Goal: Transaction & Acquisition: Download file/media

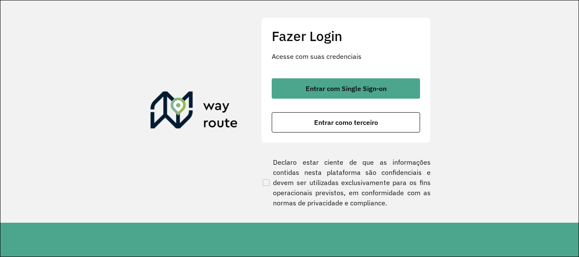
click at [327, 76] on div "Fazer Login Acesse com suas credenciais Entrar com Single Sign-on Entrar como t…" at bounding box center [346, 80] width 170 height 126
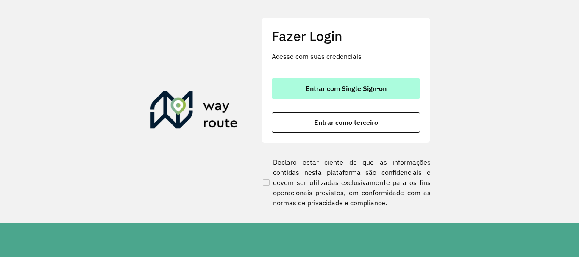
click at [330, 84] on button "Entrar com Single Sign-on" at bounding box center [346, 88] width 148 height 20
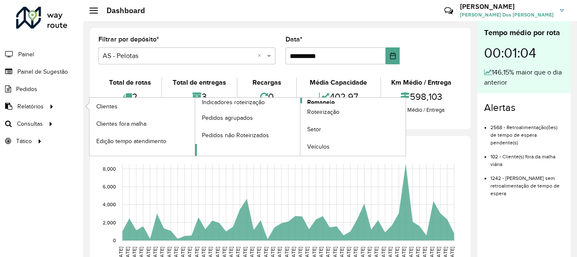
click at [321, 101] on span "Romaneio" at bounding box center [321, 102] width 28 height 9
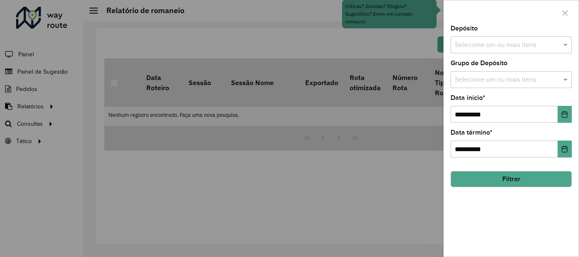
click at [477, 44] on input "text" at bounding box center [507, 45] width 109 height 10
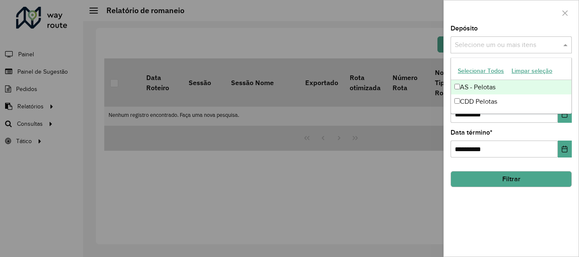
click at [490, 69] on button "Selecionar Todos" at bounding box center [481, 70] width 54 height 13
click at [491, 23] on div at bounding box center [511, 12] width 135 height 25
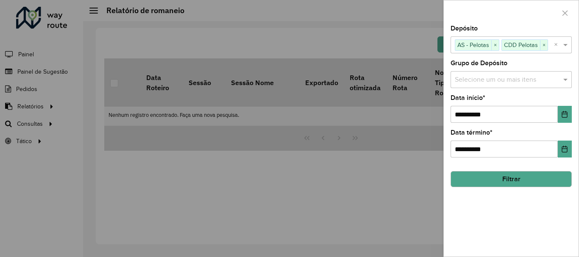
click at [495, 76] on input "text" at bounding box center [507, 80] width 109 height 10
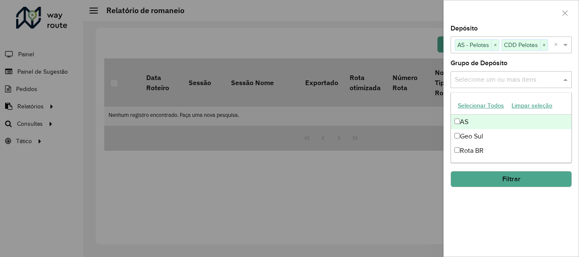
click at [461, 107] on button "Selecionar Todos" at bounding box center [481, 105] width 54 height 13
click at [492, 12] on div at bounding box center [511, 12] width 135 height 25
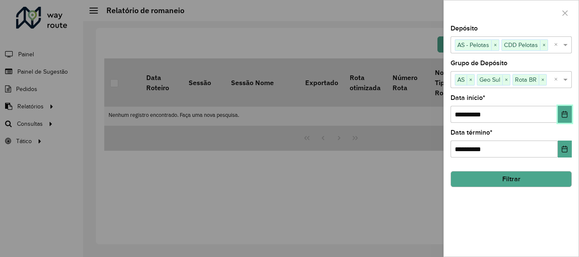
click at [558, 114] on button "Choose Date" at bounding box center [565, 114] width 14 height 17
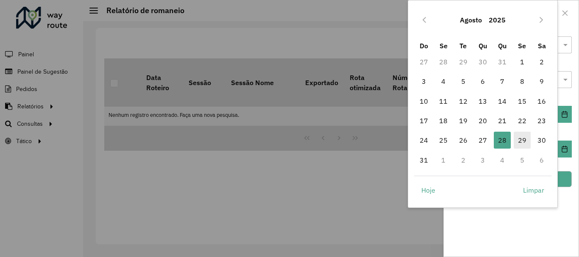
click at [526, 140] on span "29" at bounding box center [522, 140] width 17 height 17
type input "**********"
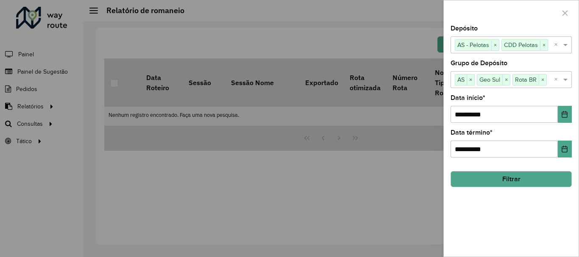
click at [510, 180] on button "Filtrar" at bounding box center [511, 179] width 121 height 16
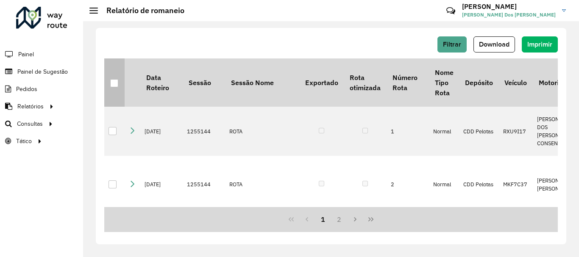
click at [109, 82] on th at bounding box center [114, 83] width 20 height 48
click at [112, 80] on div at bounding box center [114, 83] width 8 height 8
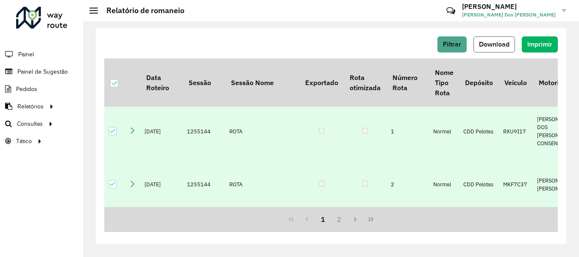
click at [498, 43] on span "Download" at bounding box center [494, 44] width 31 height 7
